Goal: Task Accomplishment & Management: Use online tool/utility

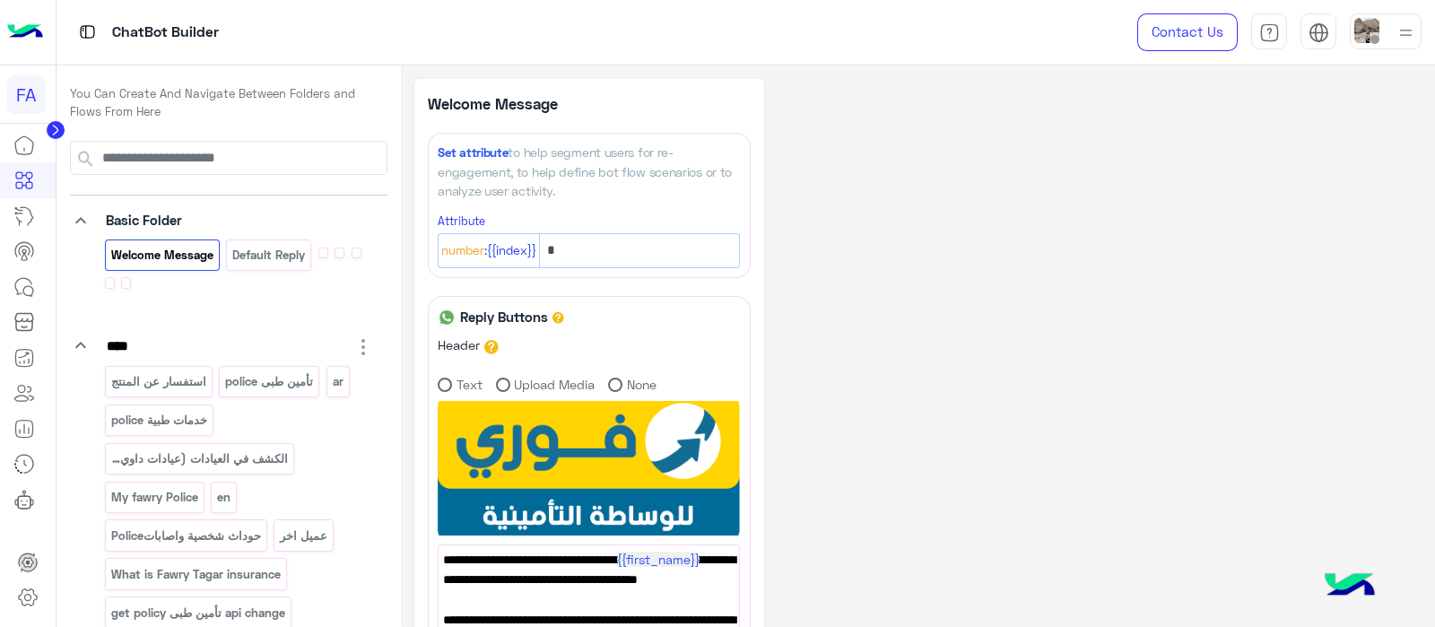
click at [56, 127] on circle at bounding box center [56, 130] width 18 height 18
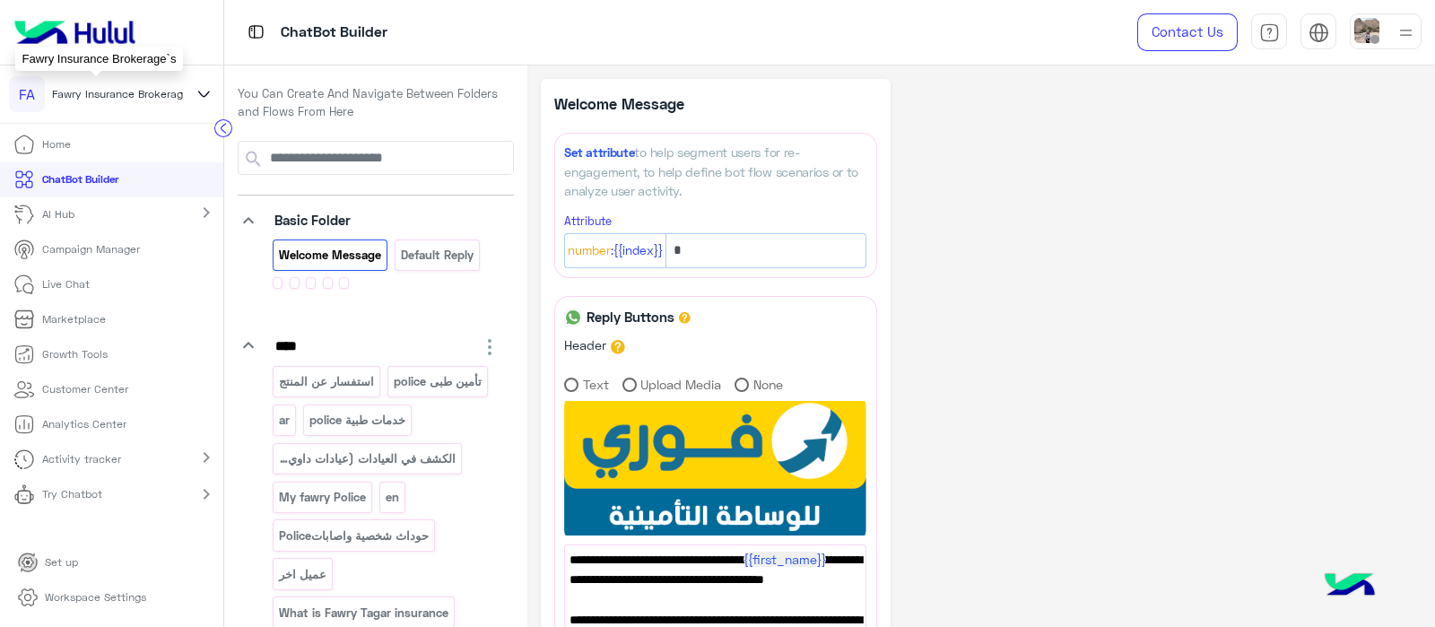
click at [174, 91] on span "Fawry Insurance Brokerage`s" at bounding box center [124, 94] width 145 height 16
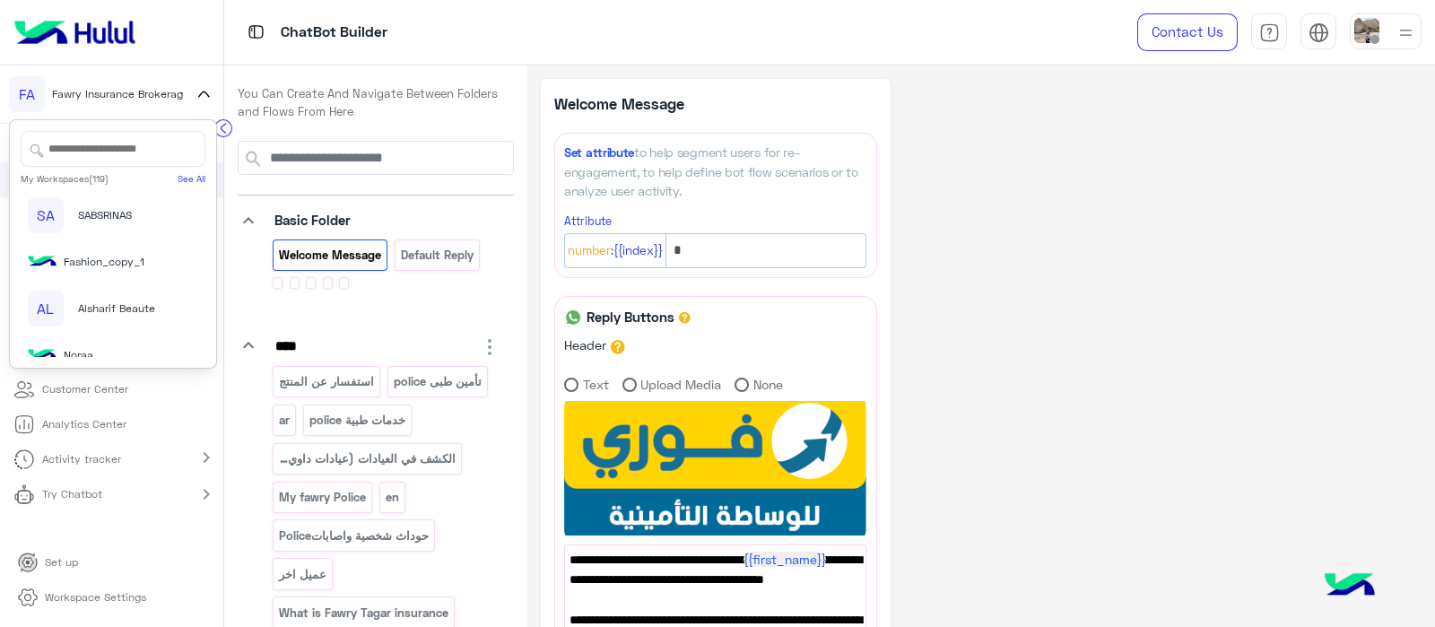
click at [95, 155] on input "text" at bounding box center [113, 149] width 185 height 36
click at [96, 166] on input "text" at bounding box center [113, 149] width 185 height 36
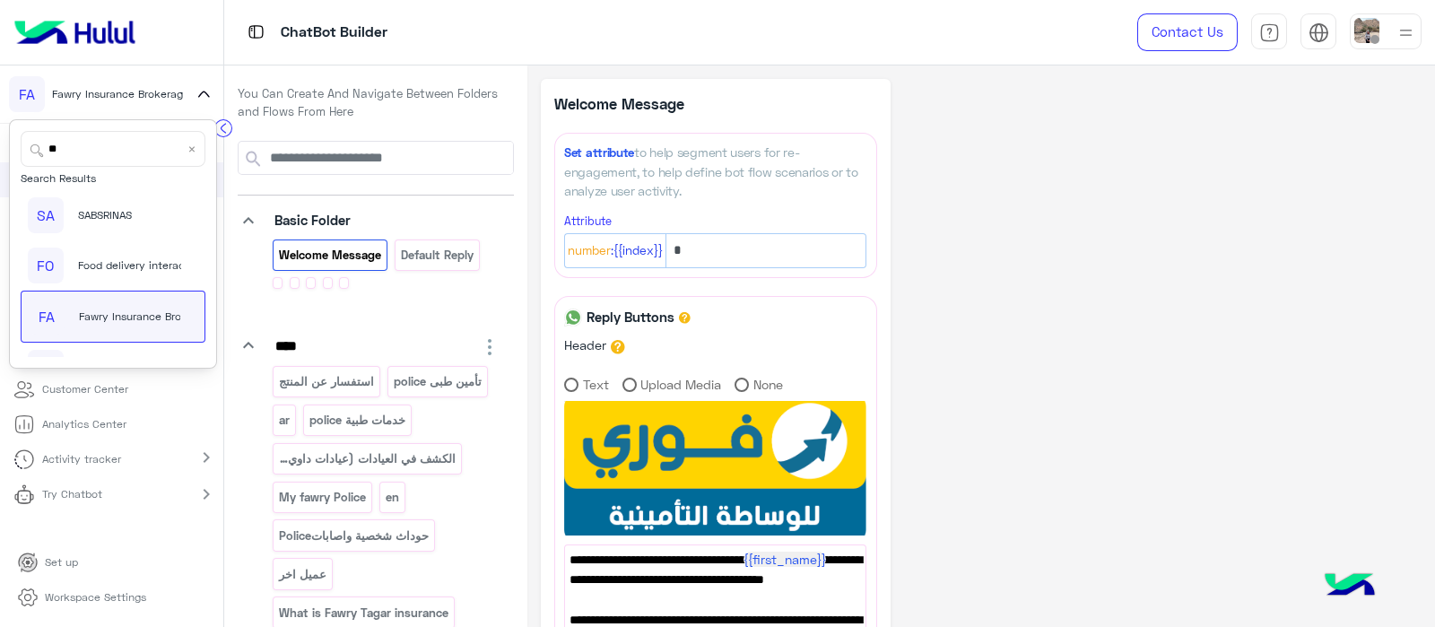
type input "*"
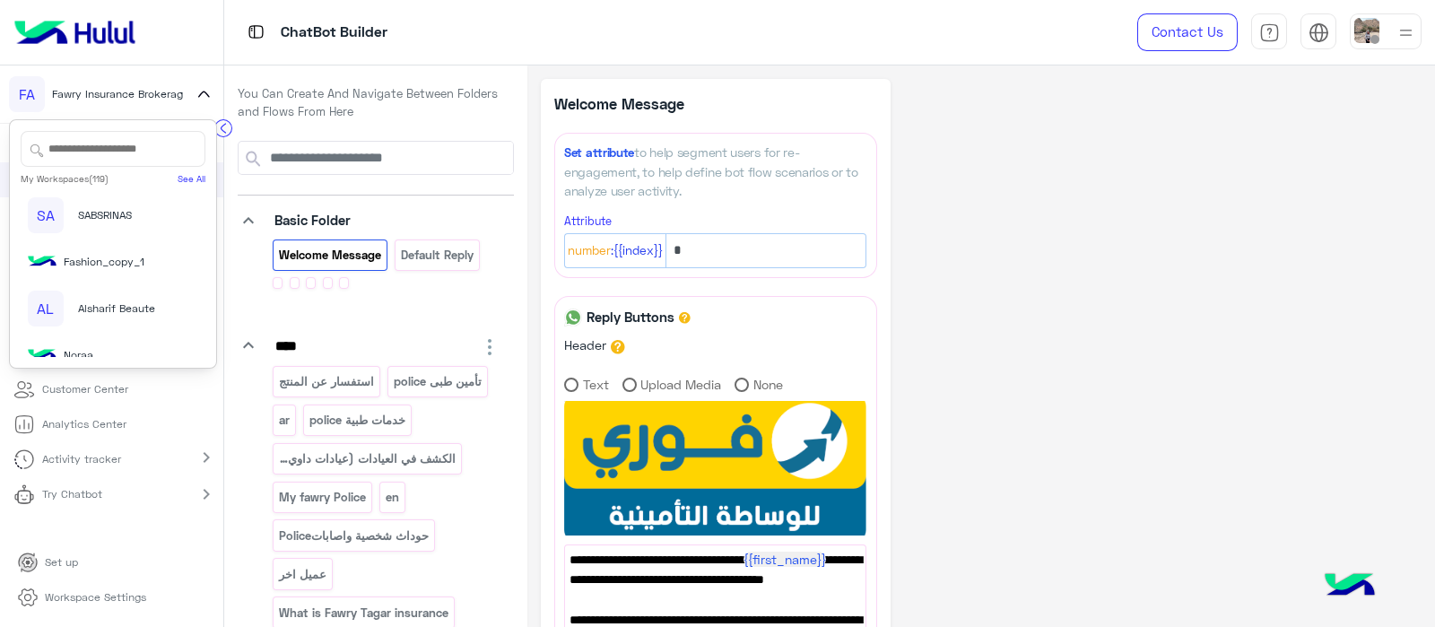
type input "*"
